Goal: Task Accomplishment & Management: Use online tool/utility

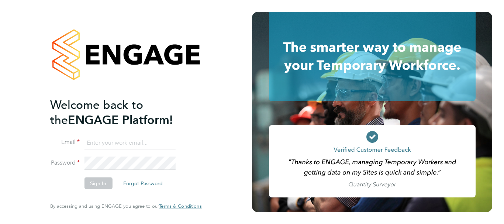
click at [95, 143] on input at bounding box center [129, 142] width 91 height 13
type input "[EMAIL_ADDRESS][PERSON_NAME][DOMAIN_NAME]"
click at [96, 179] on button "Sign In" at bounding box center [98, 183] width 28 height 12
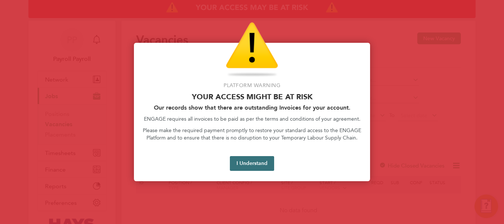
click at [253, 161] on button "I Understand" at bounding box center [252, 163] width 44 height 15
